Goal: Task Accomplishment & Management: Manage account settings

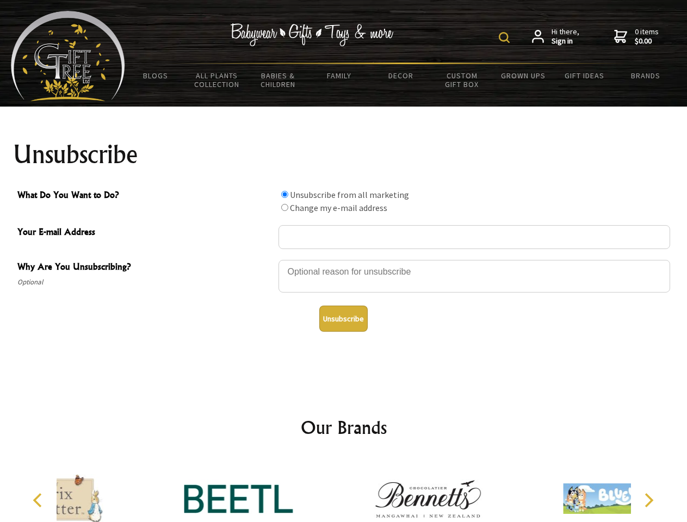
click at [506, 38] on img at bounding box center [504, 37] width 11 height 11
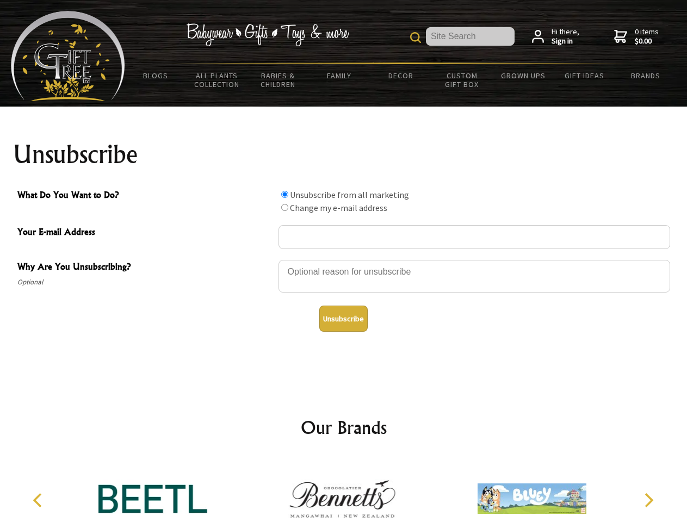
click at [344, 259] on div at bounding box center [473, 278] width 391 height 38
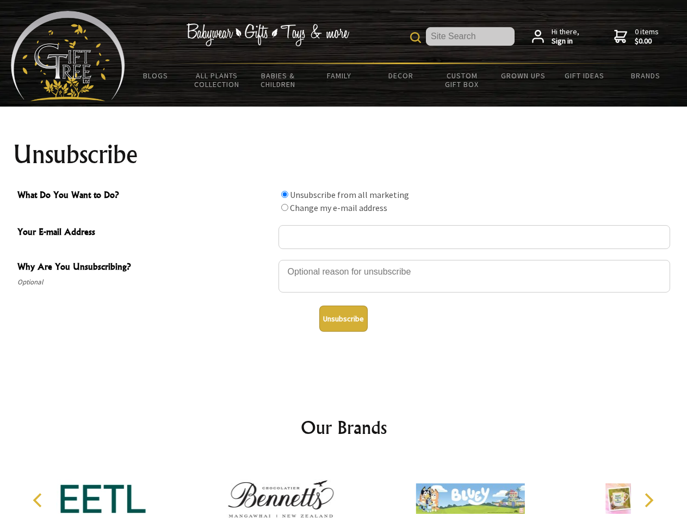
click at [284, 194] on input "What Do You Want to Do?" at bounding box center [284, 194] width 7 height 7
click at [284, 207] on input "What Do You Want to Do?" at bounding box center [284, 207] width 7 height 7
radio input "true"
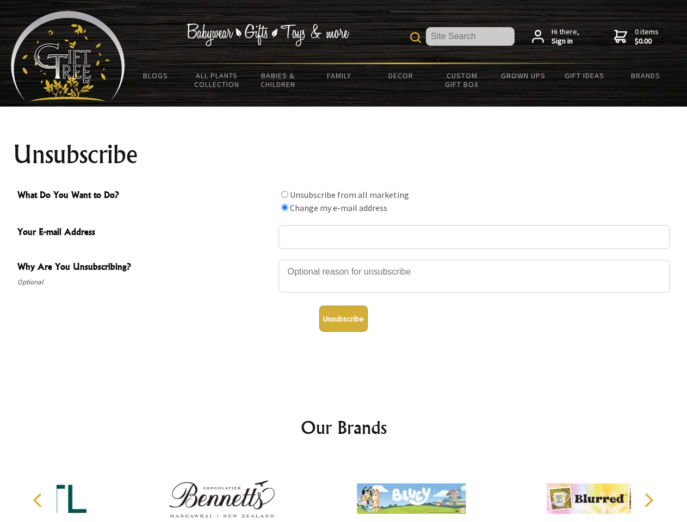
click at [343, 319] on button "Unsubscribe" at bounding box center [343, 319] width 48 height 26
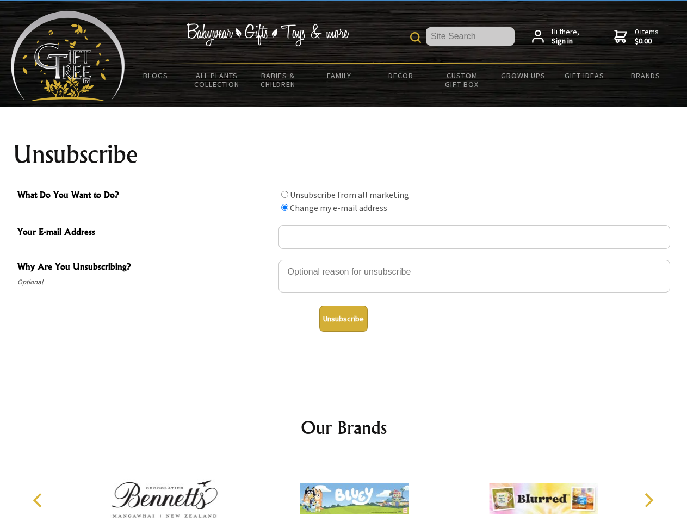
click at [344, 490] on img at bounding box center [354, 499] width 109 height 82
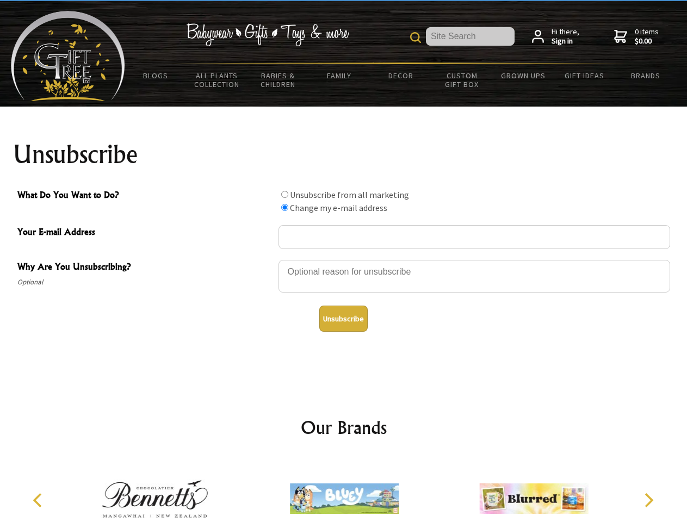
click at [39, 500] on icon "Previous" at bounding box center [39, 500] width 14 height 14
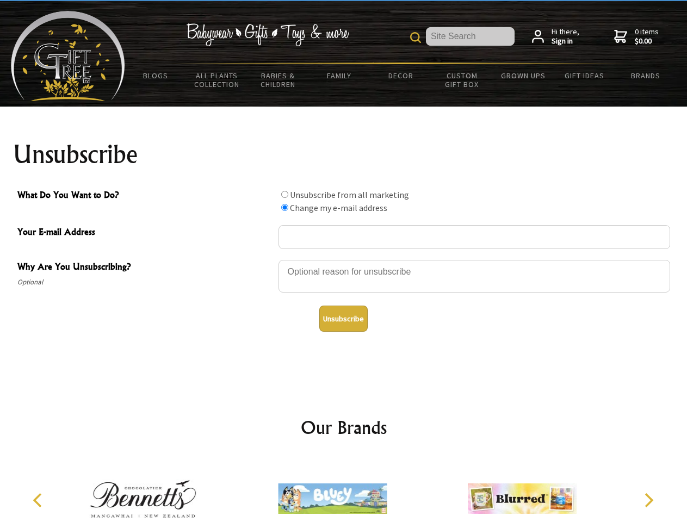
click at [648, 500] on icon "Next" at bounding box center [647, 500] width 14 height 14
